Goal: Contribute content: Contribute content

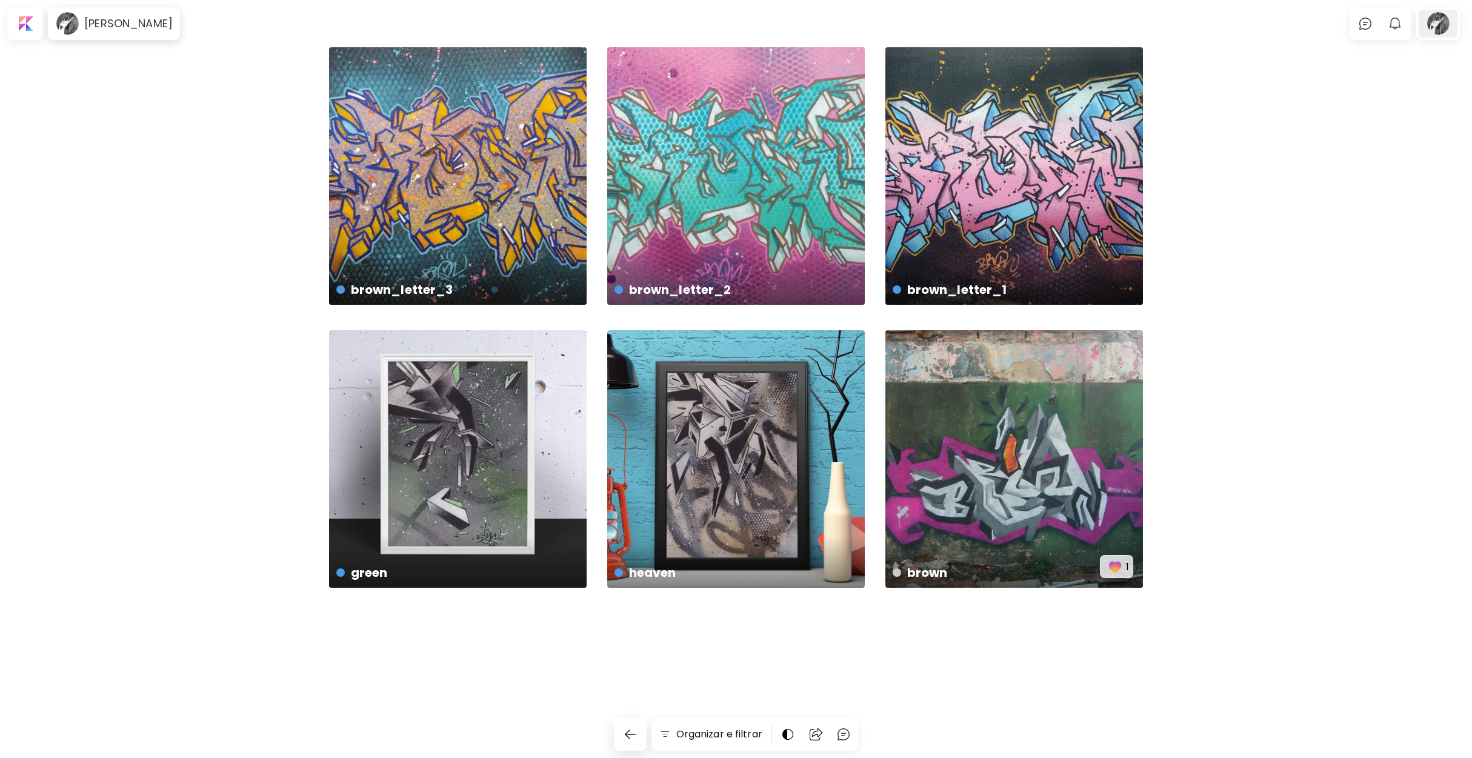
click at [1439, 25] on div at bounding box center [1438, 24] width 39 height 28
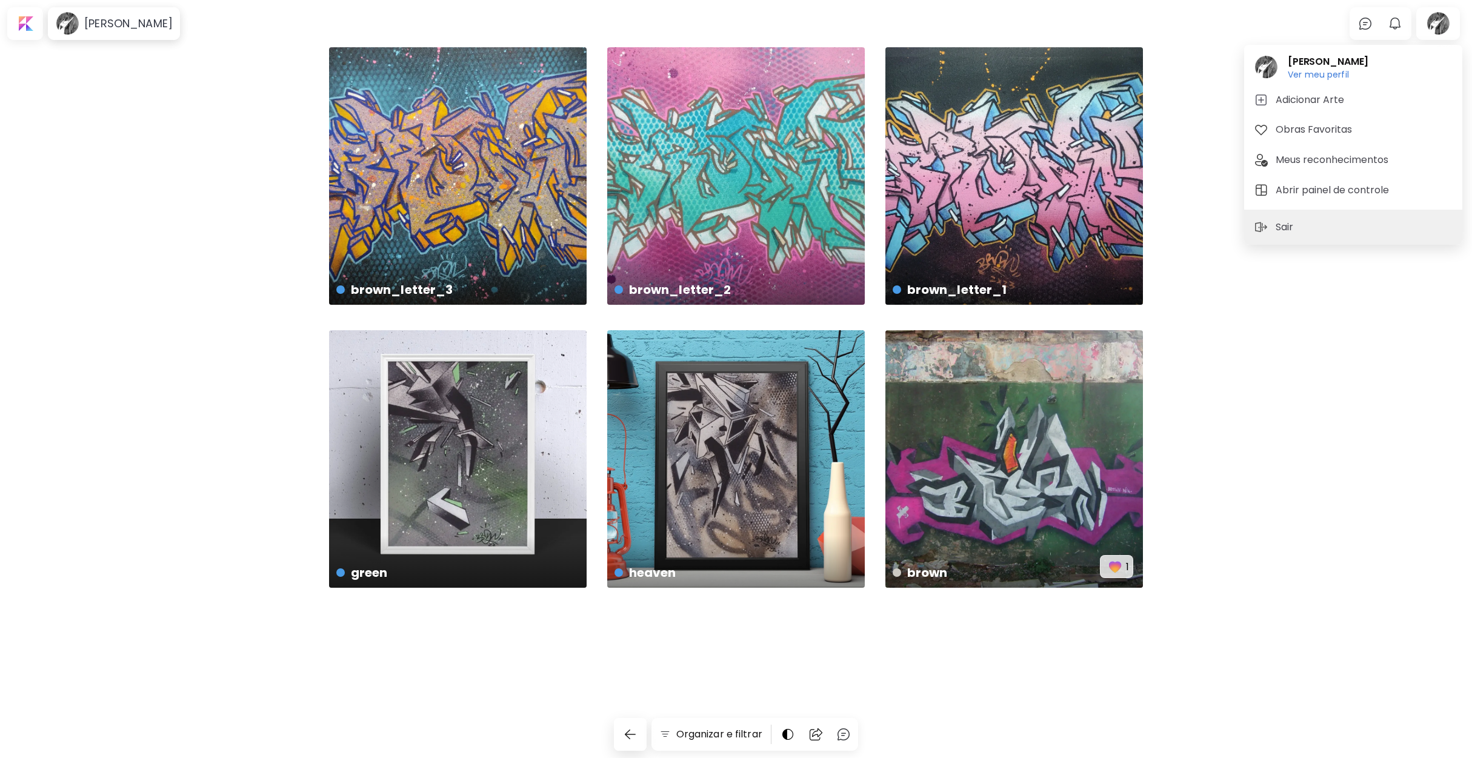
click at [1310, 96] on h5 "Adicionar Arte" at bounding box center [1312, 100] width 72 height 15
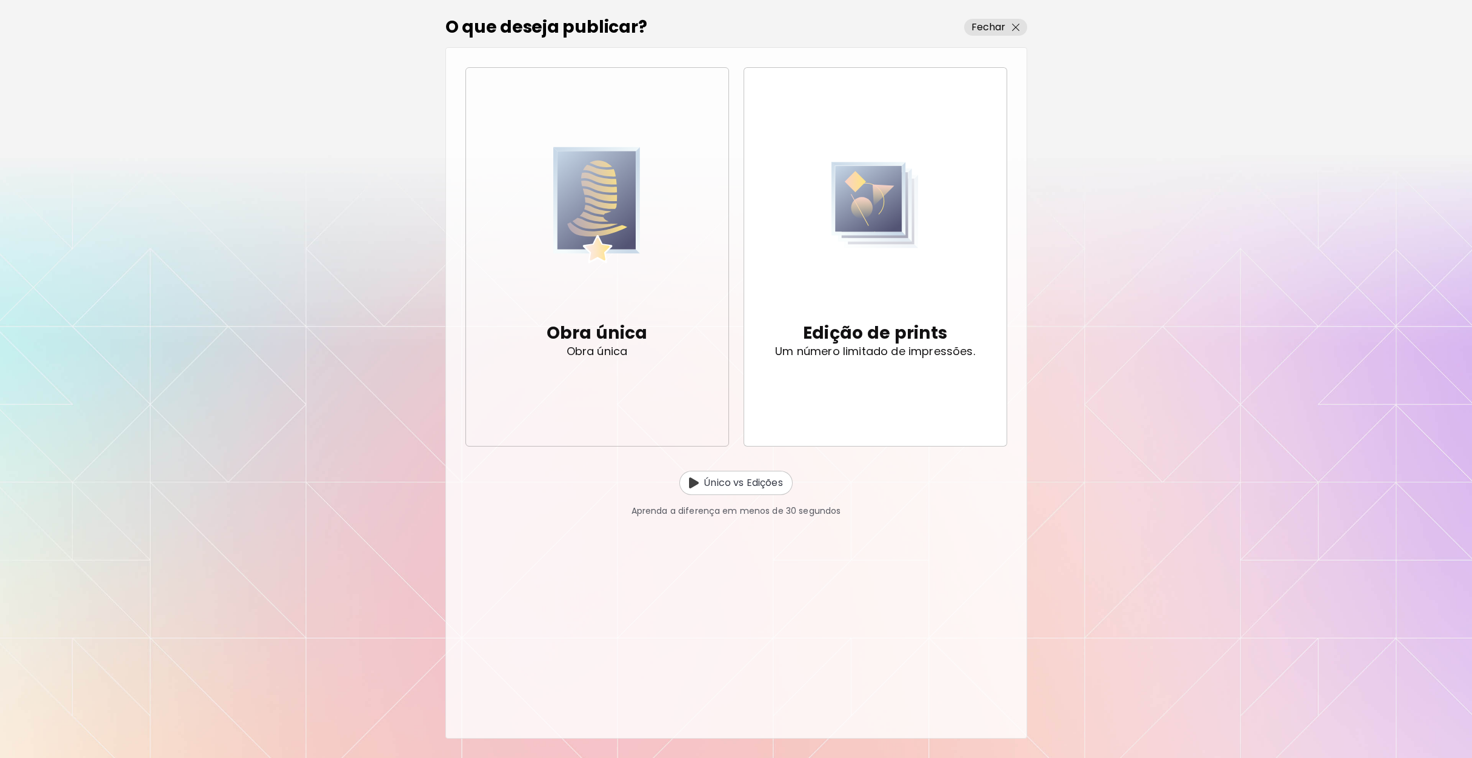
click at [609, 234] on img "button" at bounding box center [596, 204] width 87 height 165
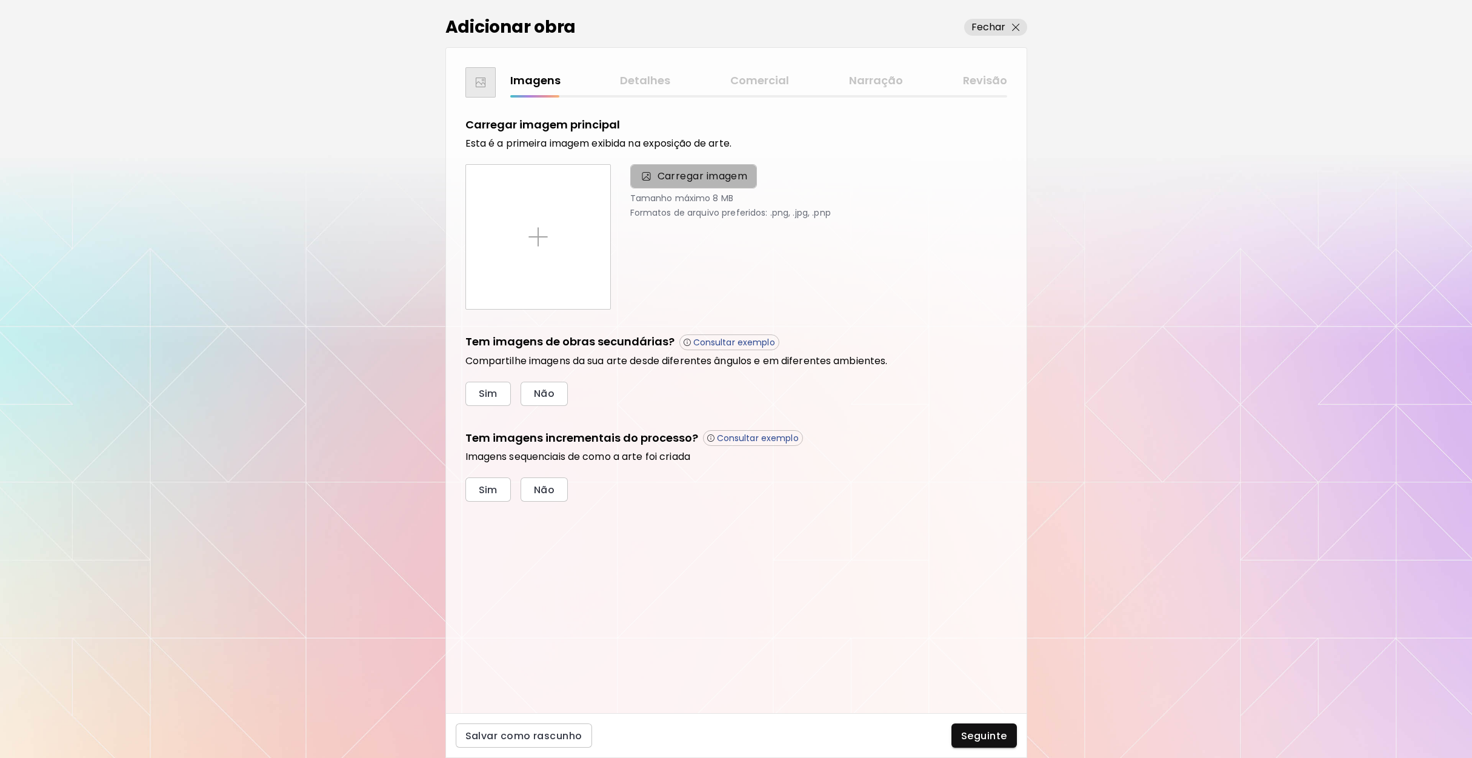
click at [691, 174] on span "Carregar imagem" at bounding box center [702, 176] width 90 height 15
click at [0, 0] on input "Carregar imagem" at bounding box center [0, 0] width 0 height 0
